Goal: Information Seeking & Learning: Learn about a topic

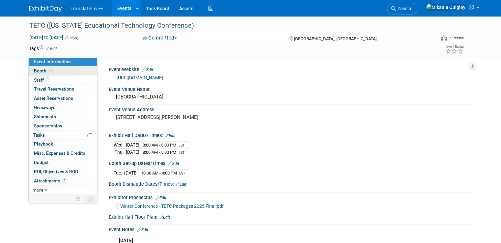
click at [61, 69] on link "Booth" at bounding box center [63, 71] width 68 height 9
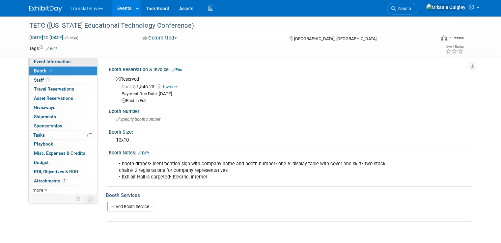
click at [66, 64] on link "Event Information" at bounding box center [63, 61] width 68 height 9
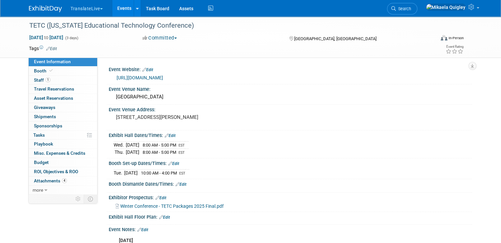
click at [145, 78] on link "[URL][DOMAIN_NAME]" at bounding box center [140, 77] width 46 height 5
click at [36, 179] on span "Attachments 4" at bounding box center [50, 180] width 33 height 5
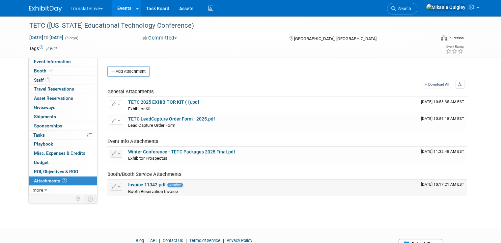
click at [137, 184] on link "Invoice 11342.pdf" at bounding box center [147, 184] width 38 height 5
click at [187, 152] on link "Winter Conference - TETC Packages 2025 Final.pdf" at bounding box center [181, 151] width 107 height 5
click at [71, 89] on link "0 Travel Reservations 0" at bounding box center [63, 89] width 68 height 9
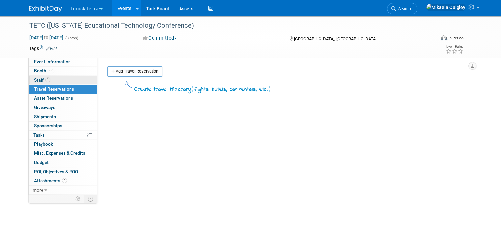
click at [71, 81] on link "1 Staff 1" at bounding box center [63, 80] width 68 height 9
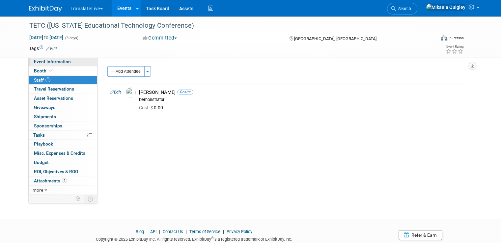
click at [78, 62] on link "Event Information" at bounding box center [63, 61] width 68 height 9
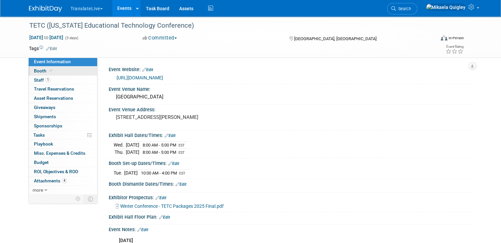
click at [71, 71] on link "Booth" at bounding box center [63, 71] width 68 height 9
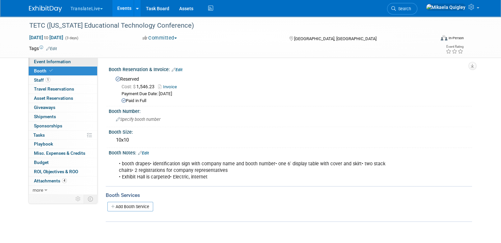
click at [73, 65] on link "Event Information" at bounding box center [63, 61] width 68 height 9
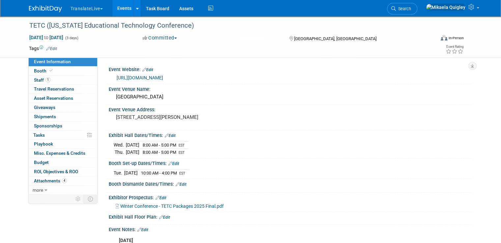
click at [175, 203] on span "Winter Conference - TETC Packages 2025 Final.pdf" at bounding box center [171, 205] width 103 height 5
